Goal: Task Accomplishment & Management: Use online tool/utility

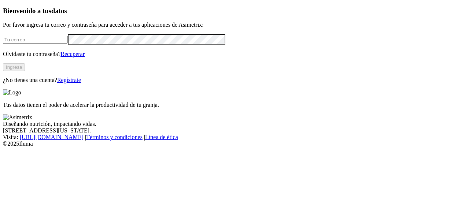
type input "[EMAIL_ADDRESS][DOMAIN_NAME]"
click at [25, 71] on button "Ingresa" at bounding box center [14, 67] width 22 height 8
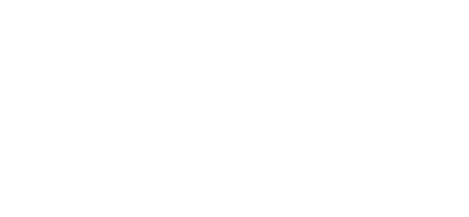
type input "cyf"
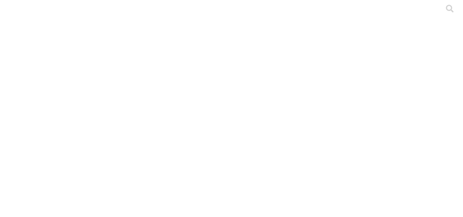
scroll to position [18, 0]
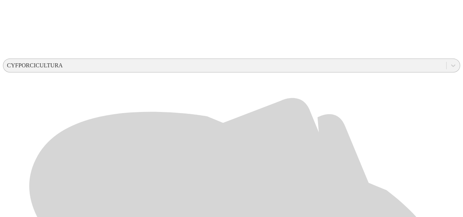
scroll to position [243, 0]
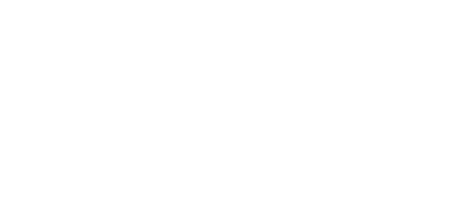
scroll to position [26, 0]
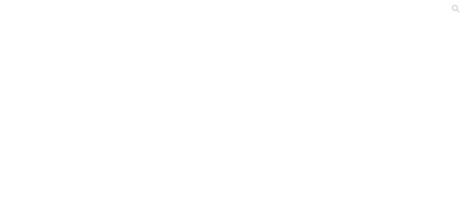
drag, startPoint x: 136, startPoint y: 121, endPoint x: 76, endPoint y: 111, distance: 60.9
copy link "S4 - JUAN DAVID NARANJO - ANTIOQUIA - FLORYCERDOS PRECEBO - 2.025.xlsx"
drag, startPoint x: 341, startPoint y: 113, endPoint x: 312, endPoint y: 114, distance: 29.0
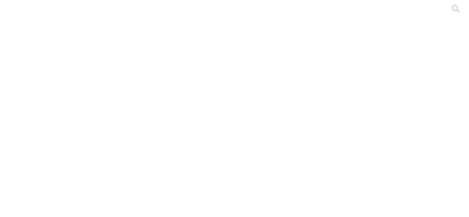
copy div "Julio-2025-2"
paste input "Julio-2025-2"
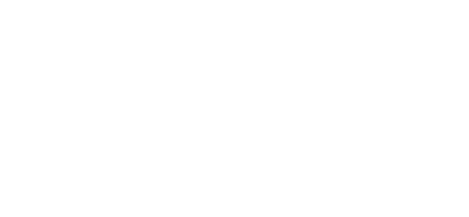
type input "Julio-2025-2"
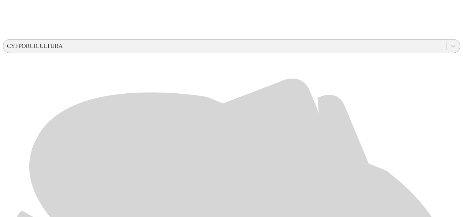
scroll to position [259, 0]
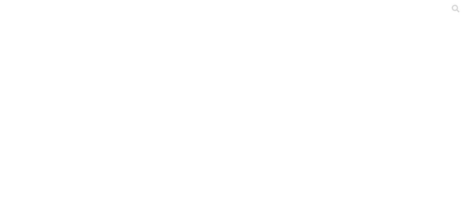
paste input "Julio-2025-2"
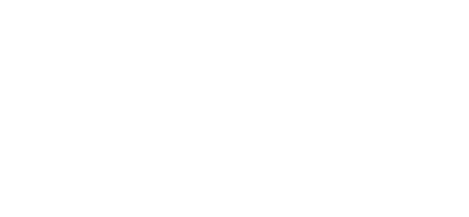
type input "Julio-2025-2"
paste input "Julio-2025-2"
type input "Julio-2025-2"
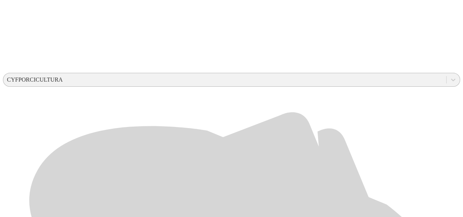
scroll to position [227, 0]
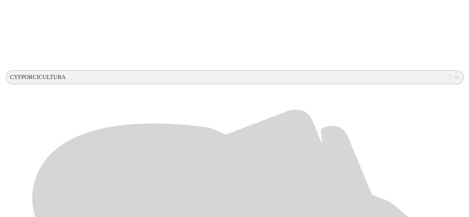
scroll to position [0, 0]
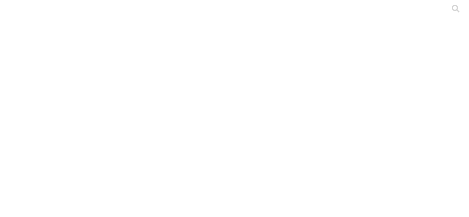
paste input "Julio-2025-2"
type input "Julio-2025-2"
